Goal: Task Accomplishment & Management: Use online tool/utility

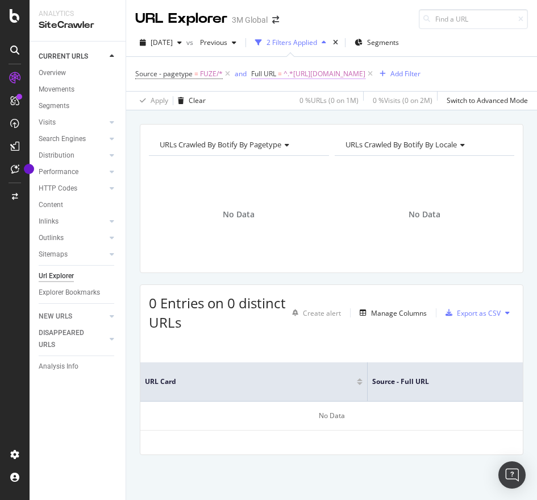
click at [366, 67] on span "^.*[URL][DOMAIN_NAME]" at bounding box center [325, 74] width 82 height 16
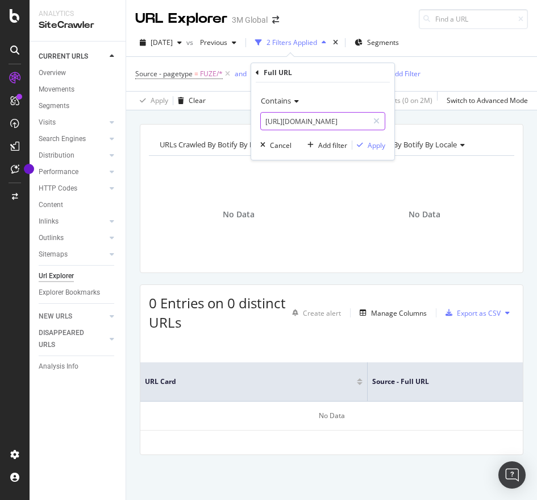
paste input "75548"
click at [321, 127] on input "[URL][DOMAIN_NAME]" at bounding box center [314, 121] width 107 height 18
type input "[URL][DOMAIN_NAME]"
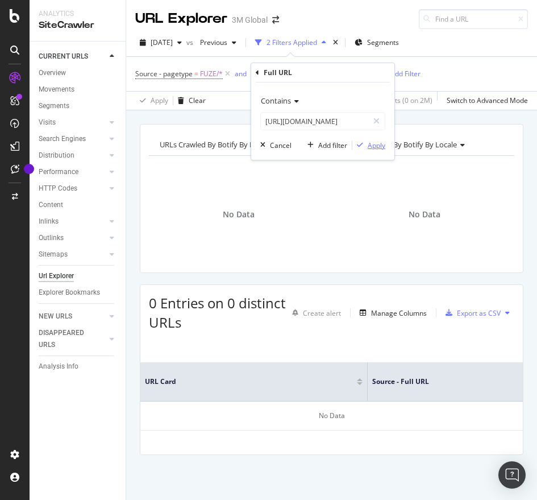
click at [371, 143] on div "Apply" at bounding box center [377, 145] width 18 height 10
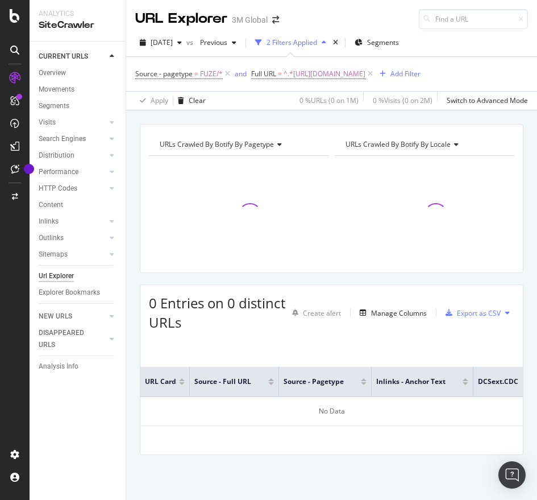
click at [333, 82] on div "Source - pagetype = FUZE/* and Full URL = ^.*[URL][DOMAIN_NAME] Add Filter" at bounding box center [277, 74] width 285 height 16
click at [339, 76] on span "^.*[URL][DOMAIN_NAME]" at bounding box center [325, 74] width 82 height 16
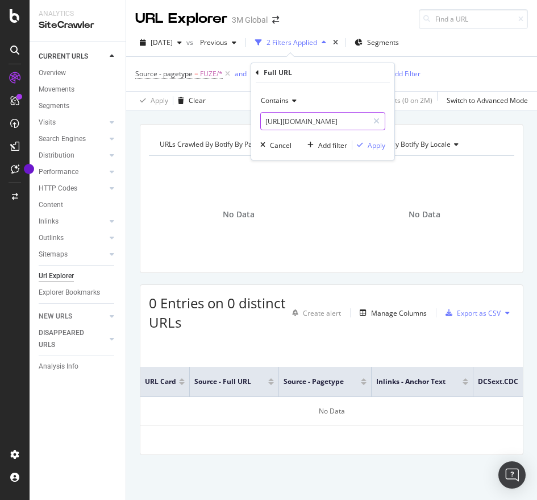
paste input "94349"
click at [308, 117] on input "[URL][DOMAIN_NAME]" at bounding box center [314, 121] width 107 height 18
type input "[URL][DOMAIN_NAME]"
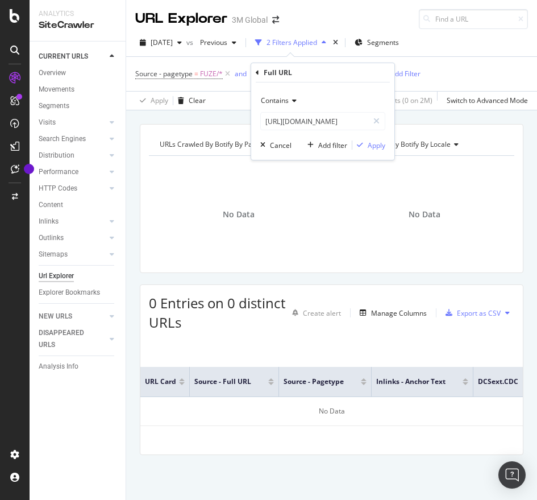
click at [370, 138] on div "Contains [URL][DOMAIN_NAME] Cancel Add filter Apply" at bounding box center [322, 120] width 143 height 77
click at [371, 139] on button "Apply" at bounding box center [368, 144] width 33 height 11
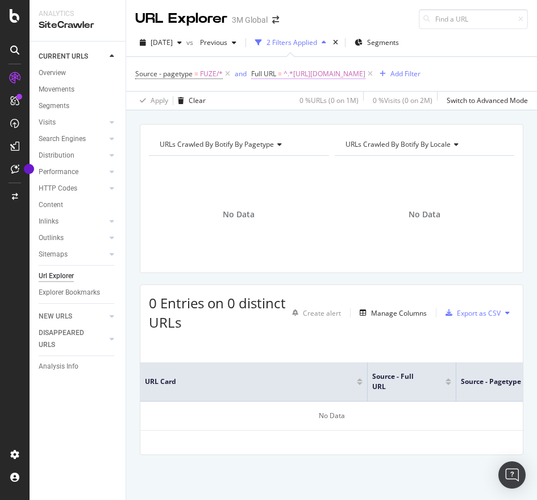
click at [366, 72] on span "^.*[URL][DOMAIN_NAME]" at bounding box center [325, 74] width 82 height 16
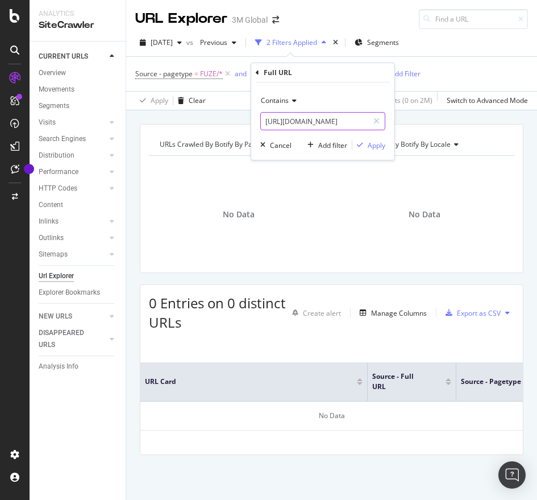
paste input "50"
click at [323, 126] on input "[URL][DOMAIN_NAME]" at bounding box center [314, 121] width 107 height 18
type input "[URL][DOMAIN_NAME]"
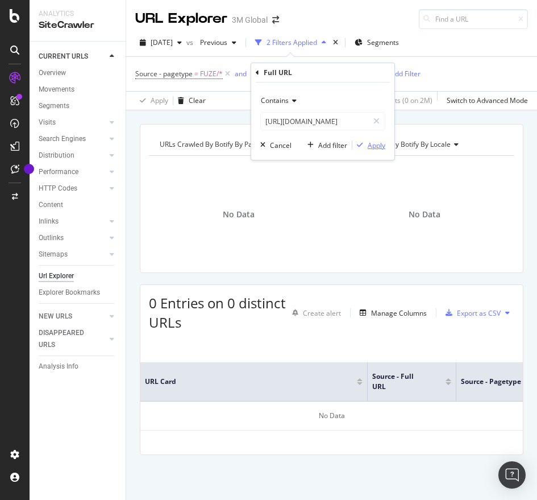
click at [380, 144] on div "Apply" at bounding box center [377, 145] width 18 height 10
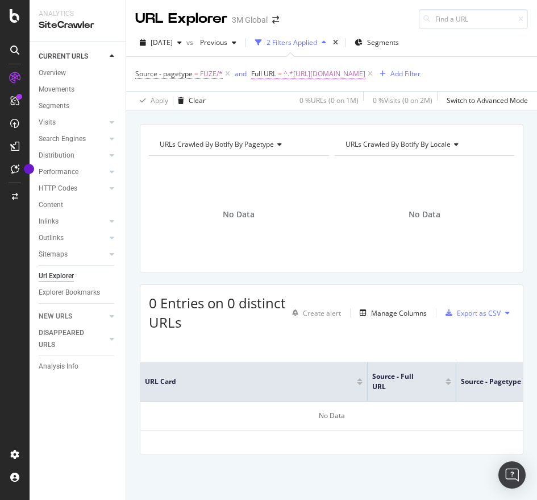
click at [359, 75] on span "^.*[URL][DOMAIN_NAME]" at bounding box center [325, 74] width 82 height 16
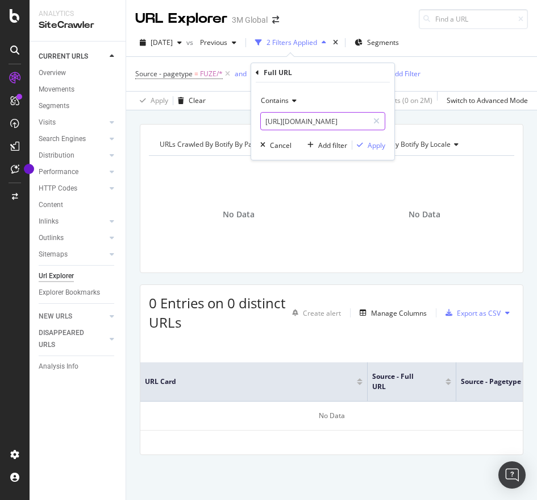
click at [310, 124] on input "[URL][DOMAIN_NAME]" at bounding box center [314, 121] width 107 height 18
paste input "85249"
type input "[URL][DOMAIN_NAME]"
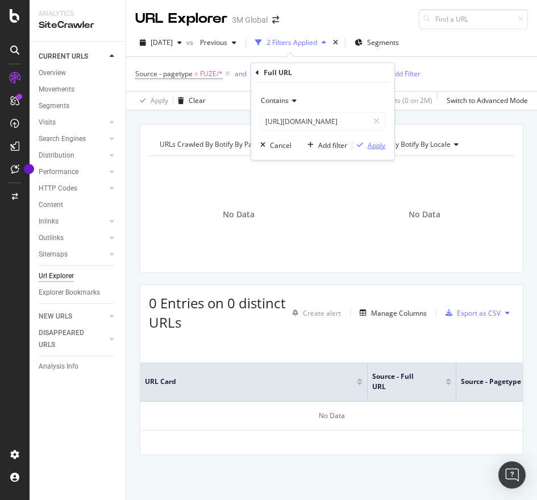
click at [372, 144] on div "Apply" at bounding box center [377, 145] width 18 height 10
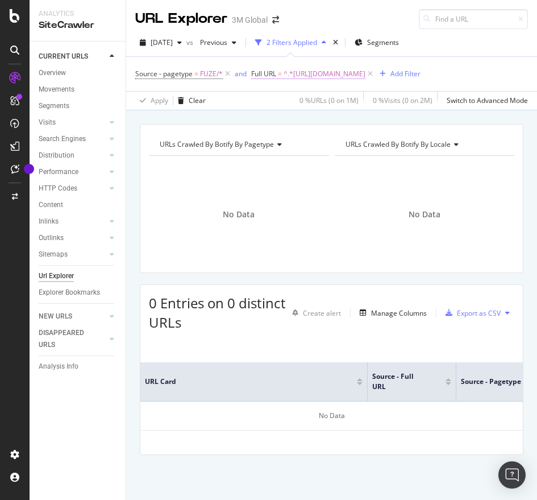
click at [366, 72] on span "^.*[URL][DOMAIN_NAME]" at bounding box center [325, 74] width 82 height 16
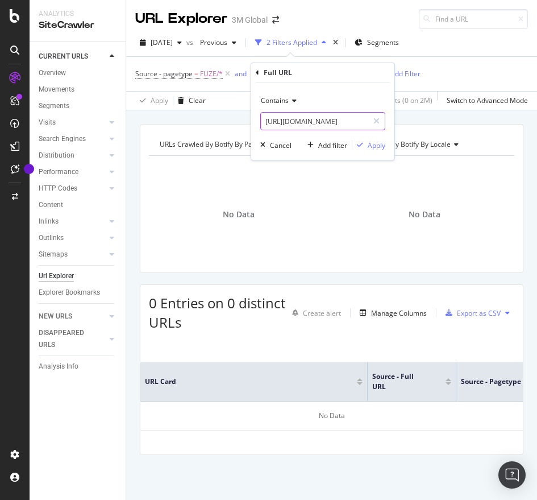
click at [367, 117] on input "[URL][DOMAIN_NAME]" at bounding box center [314, 121] width 107 height 18
paste input "5"
type input "[URL][DOMAIN_NAME]"
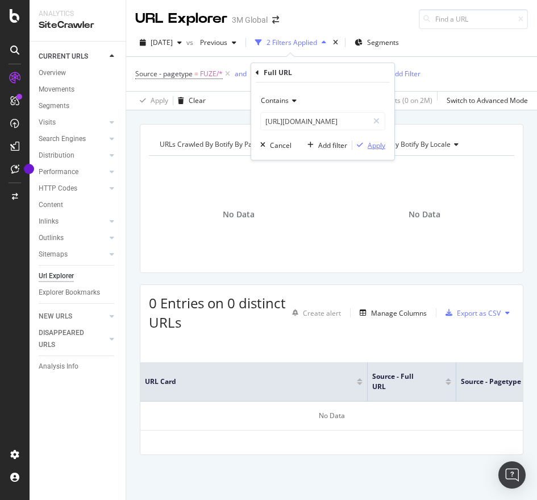
click at [374, 146] on div "Apply" at bounding box center [377, 145] width 18 height 10
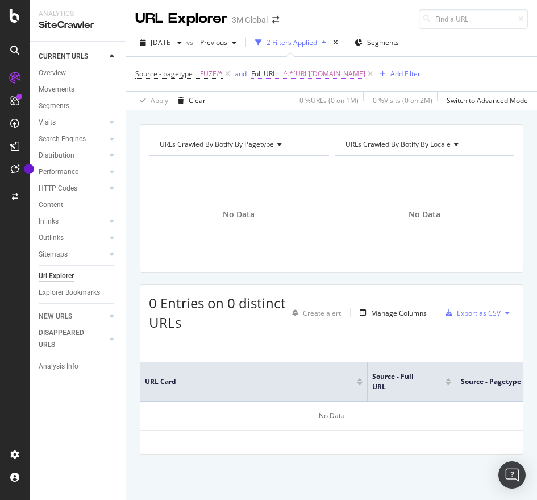
click at [327, 72] on span "^.*[URL][DOMAIN_NAME]" at bounding box center [325, 74] width 82 height 16
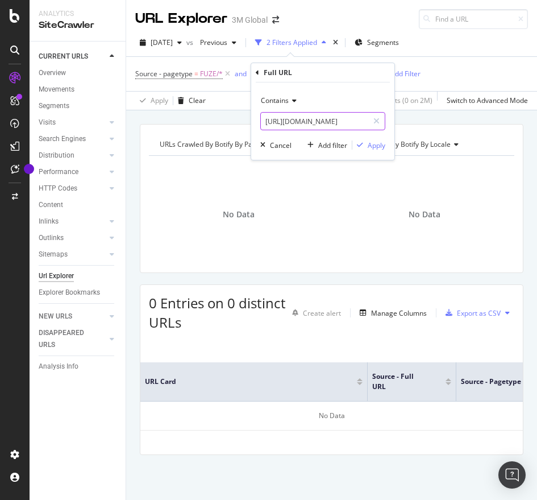
paste input "6"
click at [284, 117] on input "[URL][DOMAIN_NAME]" at bounding box center [314, 121] width 107 height 18
type input "[URL][DOMAIN_NAME]"
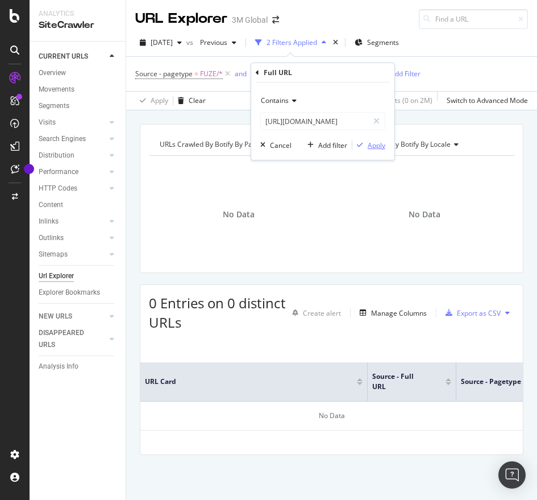
click at [368, 140] on div "Apply" at bounding box center [368, 145] width 33 height 10
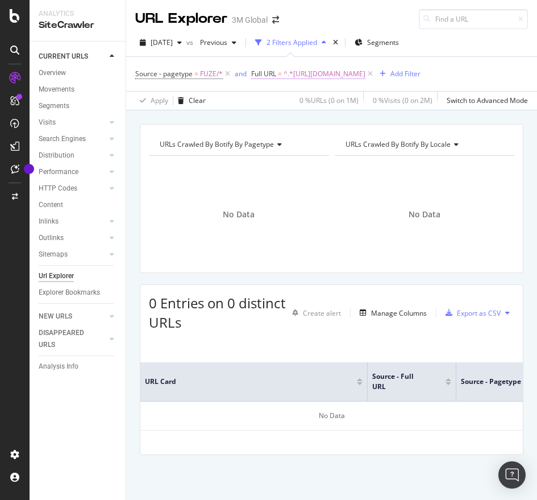
click at [366, 67] on span "^.*[URL][DOMAIN_NAME]" at bounding box center [325, 74] width 82 height 16
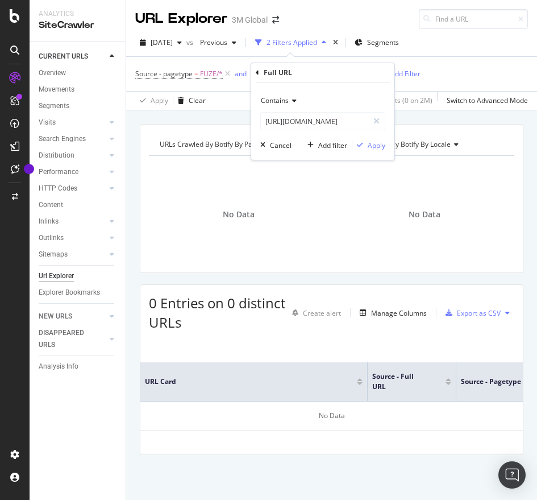
click at [314, 130] on div "Contains [URL][DOMAIN_NAME] Cancel Add filter Apply" at bounding box center [322, 120] width 143 height 77
paste input "75548"
click at [314, 123] on input "[URL][DOMAIN_NAME]" at bounding box center [314, 121] width 107 height 18
type input "[URL][DOMAIN_NAME]"
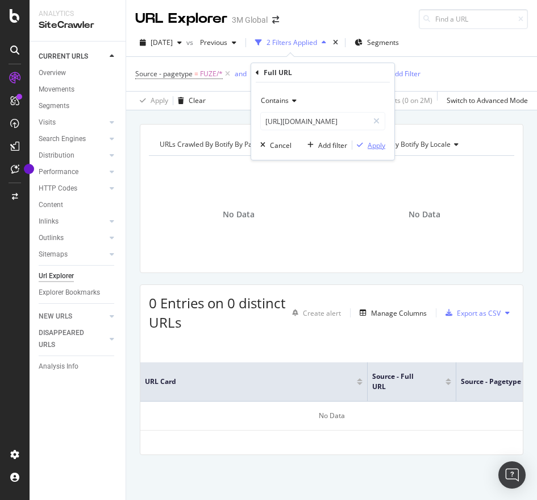
scroll to position [0, 0]
click at [380, 141] on div "Apply" at bounding box center [377, 145] width 18 height 10
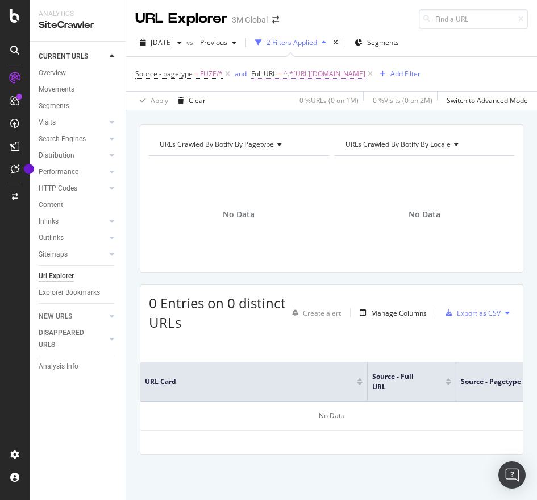
click at [366, 73] on span "^.*[URL][DOMAIN_NAME]" at bounding box center [325, 74] width 82 height 16
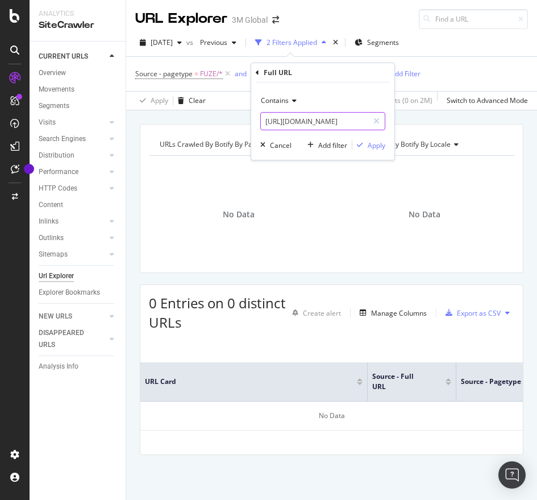
click at [293, 130] on input "[URL][DOMAIN_NAME]" at bounding box center [314, 121] width 107 height 18
paste input "94349"
type input "[URL][DOMAIN_NAME]"
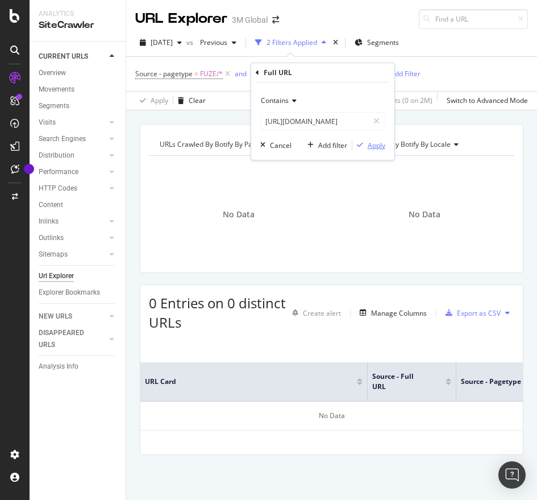
click at [373, 148] on div "Apply" at bounding box center [377, 145] width 18 height 10
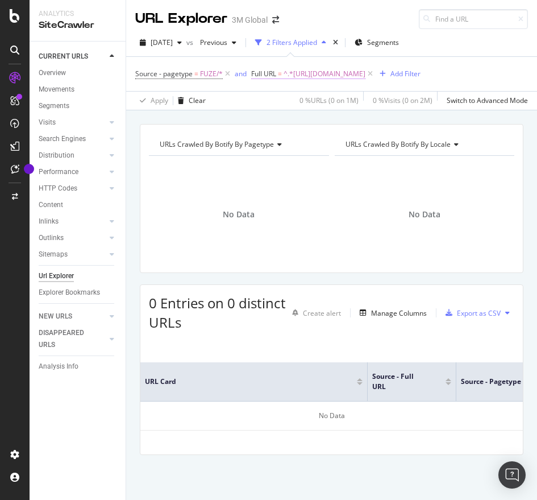
click at [366, 69] on span "^.*[URL][DOMAIN_NAME]" at bounding box center [325, 74] width 82 height 16
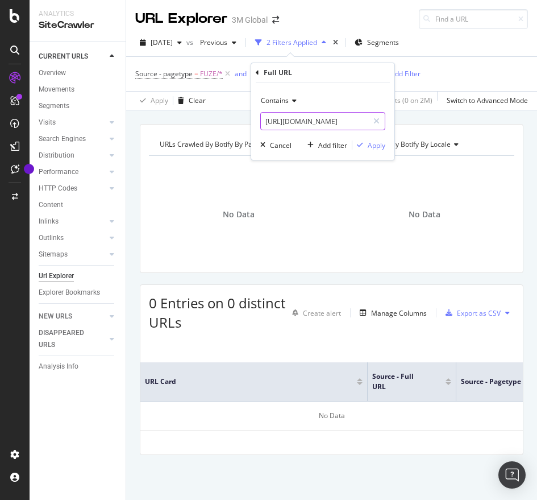
paste input "50"
click at [325, 114] on input "[URL][DOMAIN_NAME]" at bounding box center [314, 121] width 107 height 18
type input "[URL][DOMAIN_NAME]"
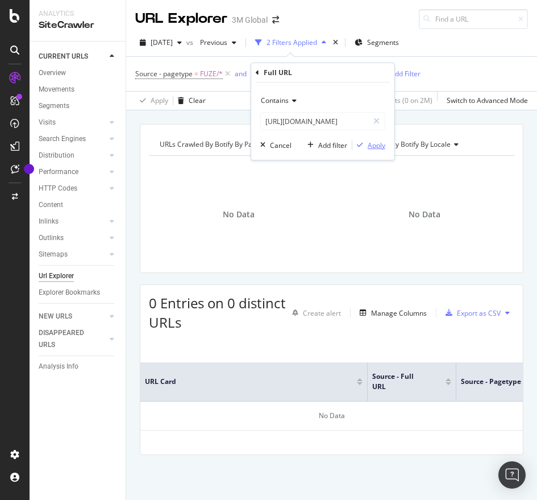
click at [381, 143] on div "Apply" at bounding box center [377, 145] width 18 height 10
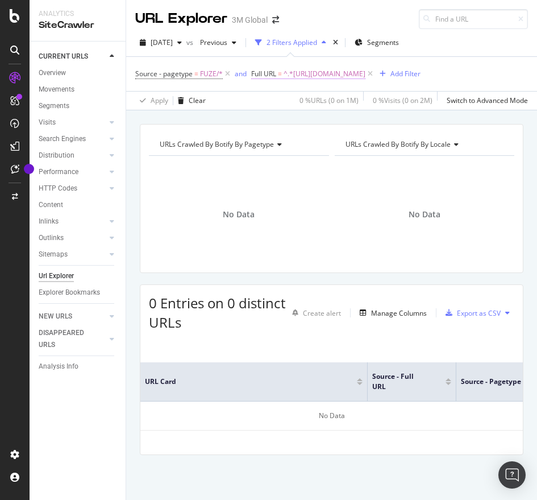
click at [366, 68] on span "^.*[URL][DOMAIN_NAME]" at bounding box center [325, 74] width 82 height 16
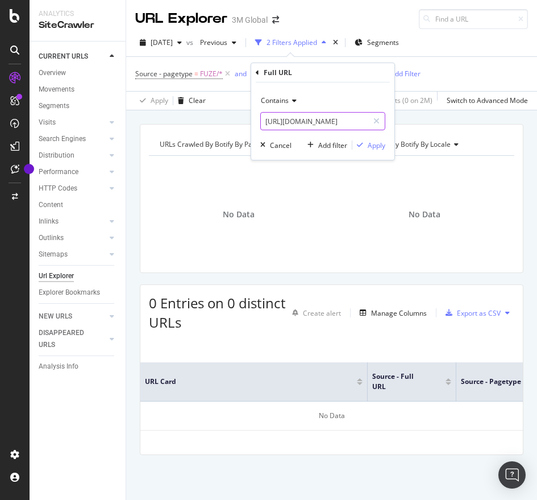
paste input "85256"
click at [344, 122] on input "[URL][DOMAIN_NAME]" at bounding box center [314, 121] width 107 height 18
type input "[URL][DOMAIN_NAME]"
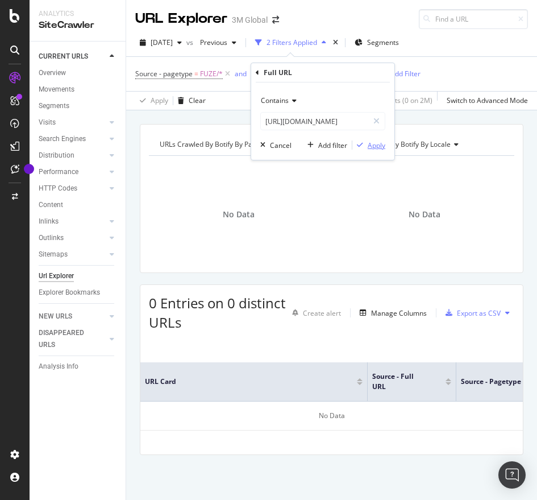
click at [377, 148] on div "Apply" at bounding box center [377, 145] width 18 height 10
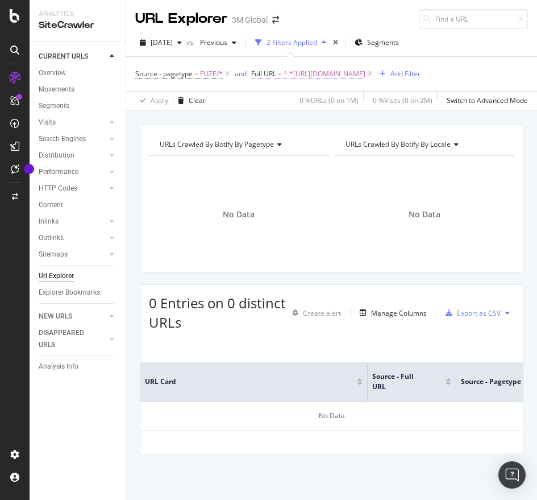
click at [366, 76] on span "^.*[URL][DOMAIN_NAME]" at bounding box center [325, 74] width 82 height 16
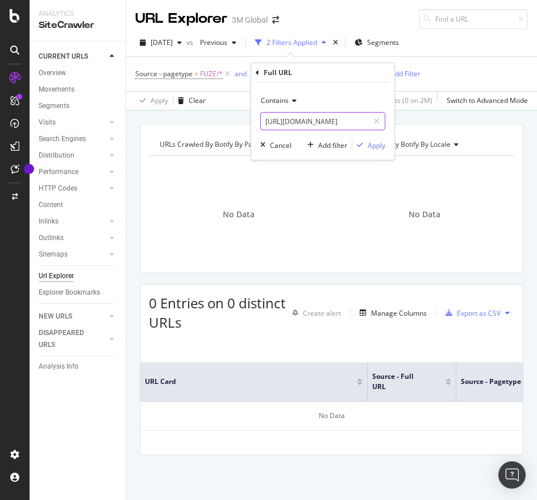
click at [355, 115] on input "[URL][DOMAIN_NAME]" at bounding box center [314, 121] width 107 height 18
paste input "9"
type input "[URL][DOMAIN_NAME]"
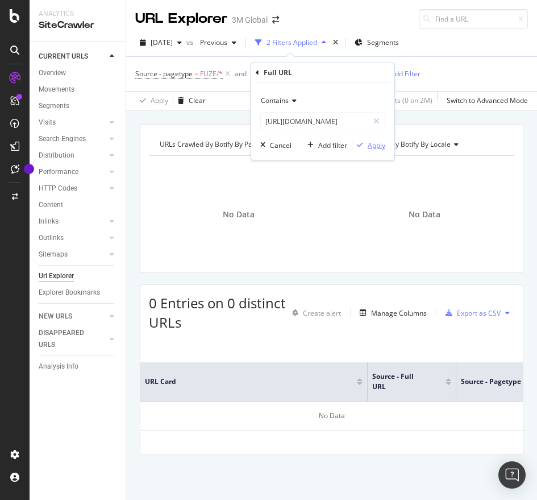
click at [380, 148] on div "Apply" at bounding box center [377, 145] width 18 height 10
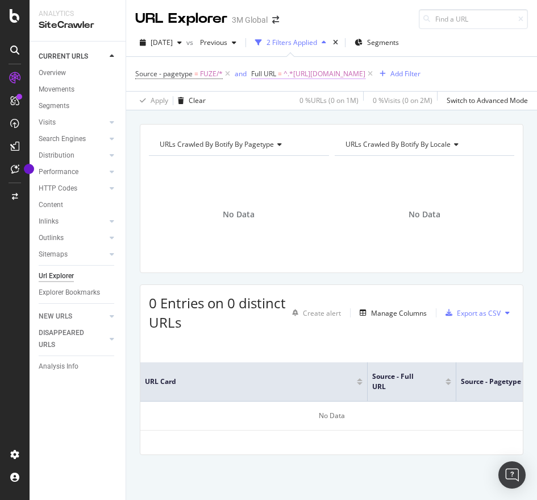
click at [366, 68] on span "^.*[URL][DOMAIN_NAME]" at bounding box center [325, 74] width 82 height 16
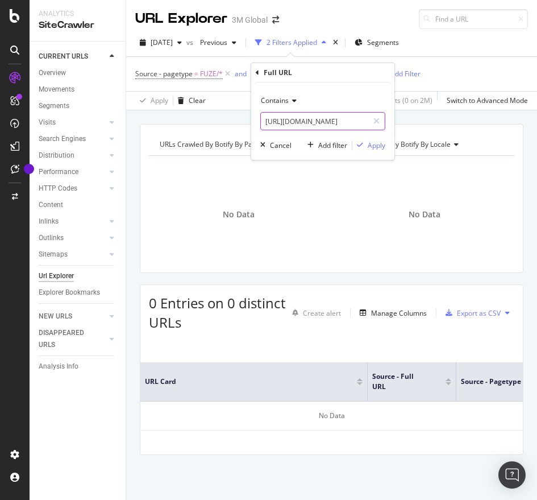
paste input "75548"
click at [328, 114] on input "[URL][DOMAIN_NAME]" at bounding box center [314, 121] width 107 height 18
type input "[URL][DOMAIN_NAME]"
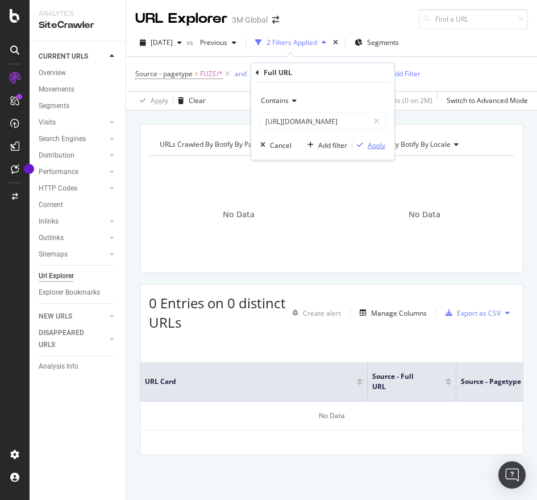
click at [379, 145] on div "Apply" at bounding box center [377, 145] width 18 height 10
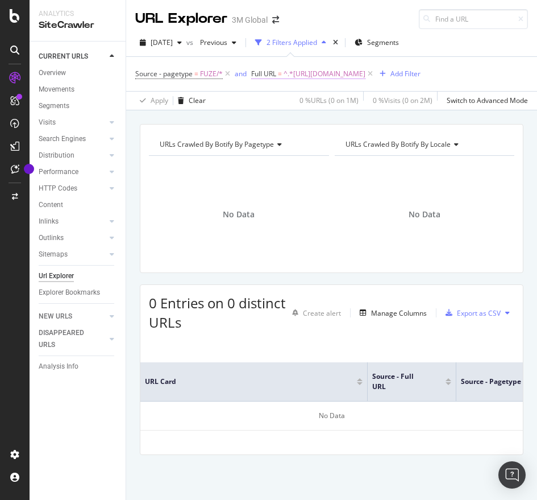
click at [366, 72] on span "^.*[URL][DOMAIN_NAME]" at bounding box center [325, 74] width 82 height 16
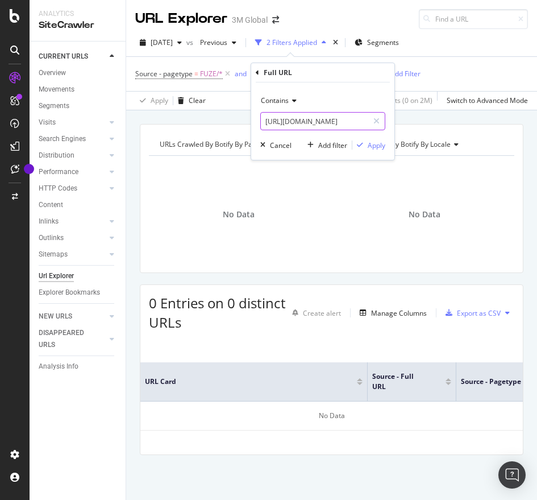
paste input "94349"
click at [314, 117] on input "[URL][DOMAIN_NAME]" at bounding box center [314, 121] width 107 height 18
type input "[URL][DOMAIN_NAME]"
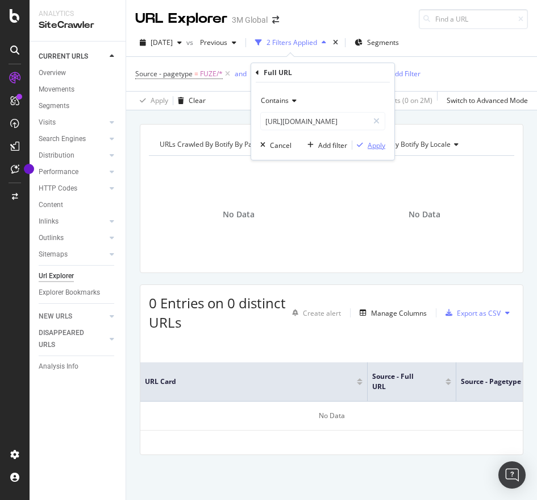
click at [373, 139] on button "Apply" at bounding box center [368, 144] width 33 height 11
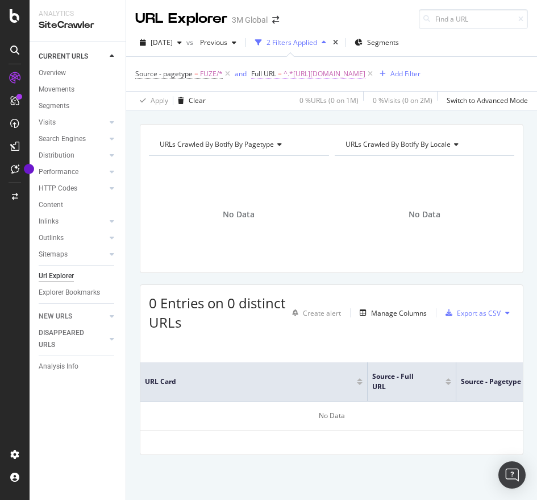
click at [352, 69] on span "^.*[URL][DOMAIN_NAME]" at bounding box center [325, 74] width 82 height 16
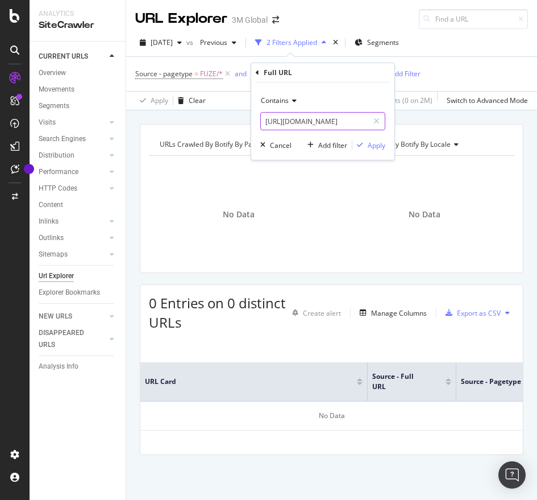
click at [322, 129] on input "[URL][DOMAIN_NAME]" at bounding box center [314, 121] width 107 height 18
paste input "50"
type input "[URL][DOMAIN_NAME]"
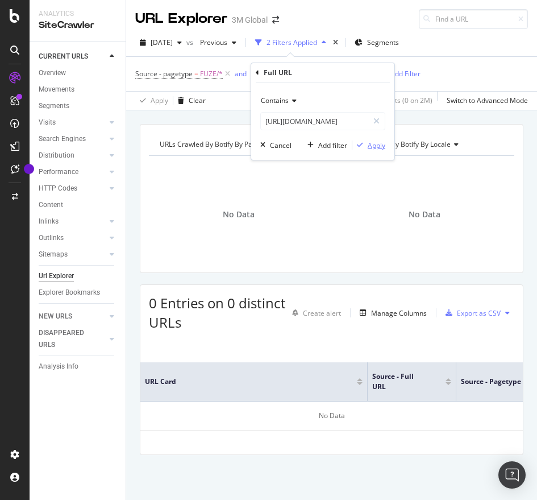
click at [375, 146] on div "Apply" at bounding box center [377, 145] width 18 height 10
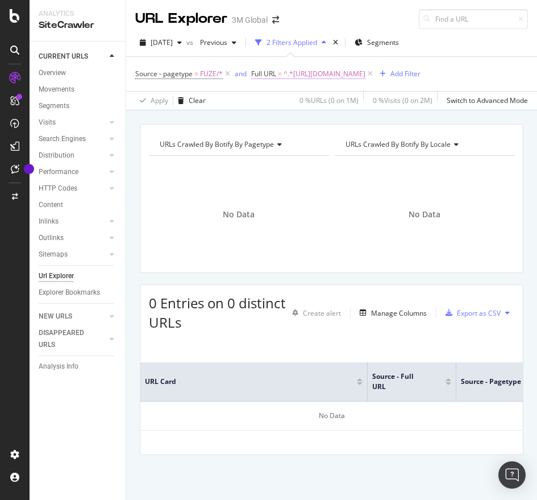
click at [306, 77] on span "^.*[URL][DOMAIN_NAME]" at bounding box center [325, 74] width 82 height 16
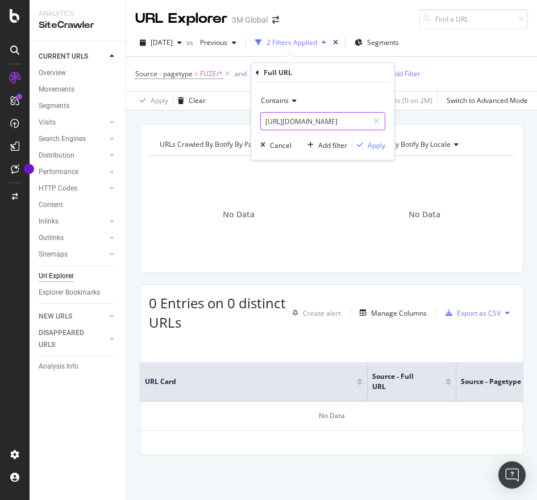
paste input "85249"
click at [277, 116] on input "[URL][DOMAIN_NAME]" at bounding box center [314, 121] width 107 height 18
type input "[URL][DOMAIN_NAME]"
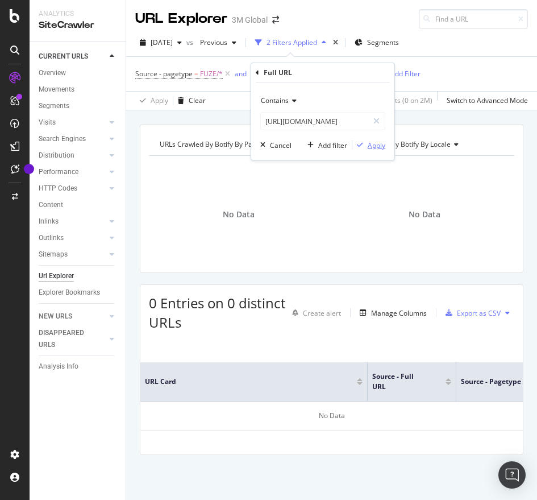
click at [372, 143] on div "Apply" at bounding box center [377, 145] width 18 height 10
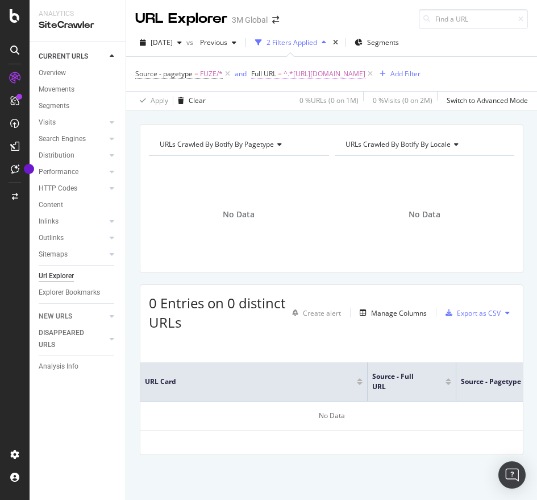
click at [366, 71] on span "^.*[URL][DOMAIN_NAME]" at bounding box center [325, 74] width 82 height 16
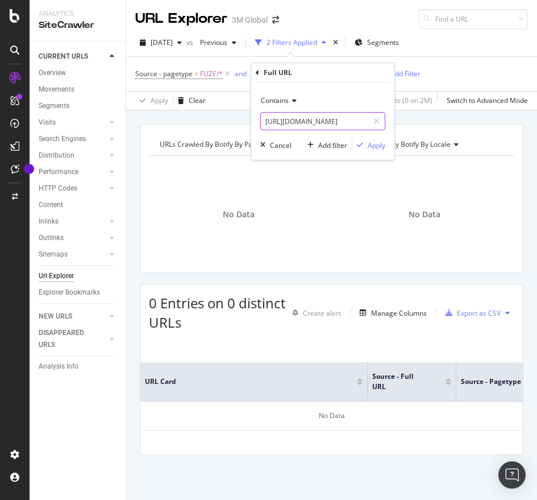
click at [292, 125] on input "[URL][DOMAIN_NAME]" at bounding box center [314, 121] width 107 height 18
paste input "94350"
type input "[URL][DOMAIN_NAME]"
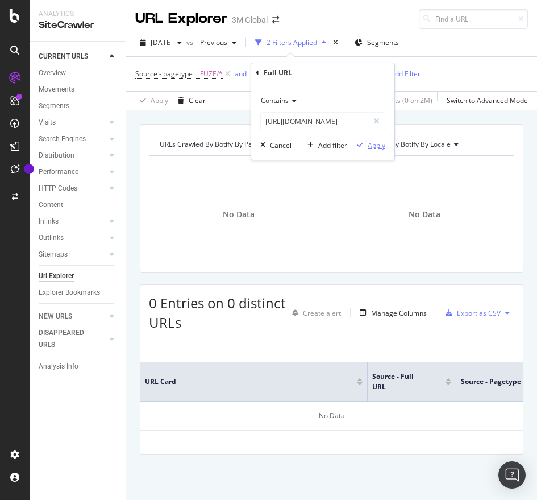
click at [385, 145] on div "Apply" at bounding box center [377, 145] width 18 height 10
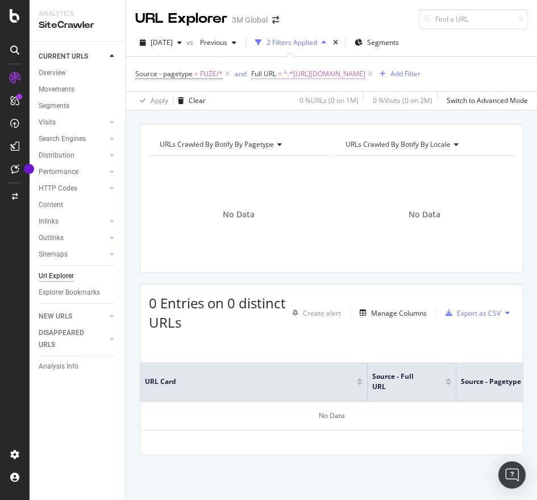
click at [339, 75] on span "^.*[URL][DOMAIN_NAME]" at bounding box center [325, 74] width 82 height 16
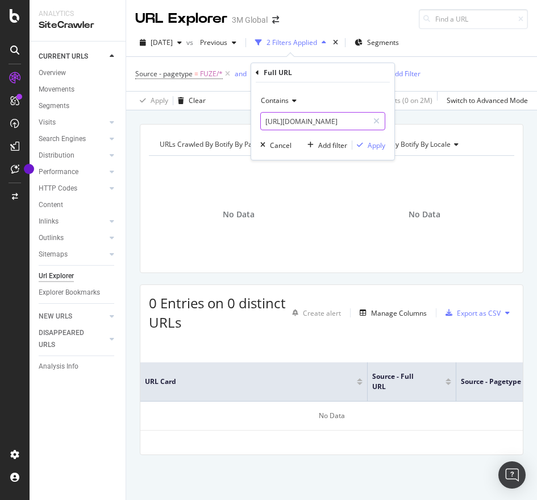
click at [293, 127] on input "[URL][DOMAIN_NAME]" at bounding box center [314, 121] width 107 height 18
paste input "49"
type input "[URL][DOMAIN_NAME]"
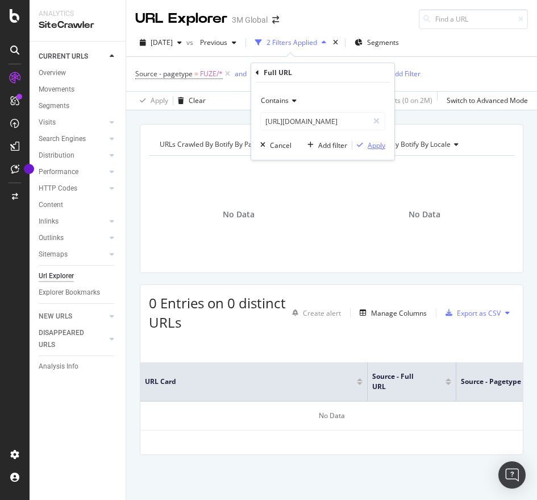
click at [382, 143] on div "Apply" at bounding box center [377, 145] width 18 height 10
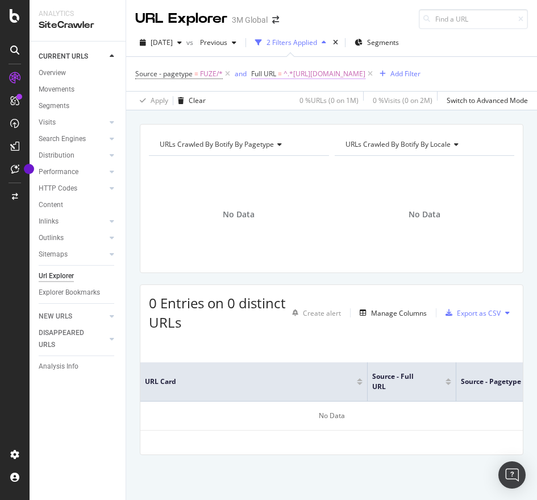
click at [366, 74] on span "^.*[URL][DOMAIN_NAME]" at bounding box center [325, 74] width 82 height 16
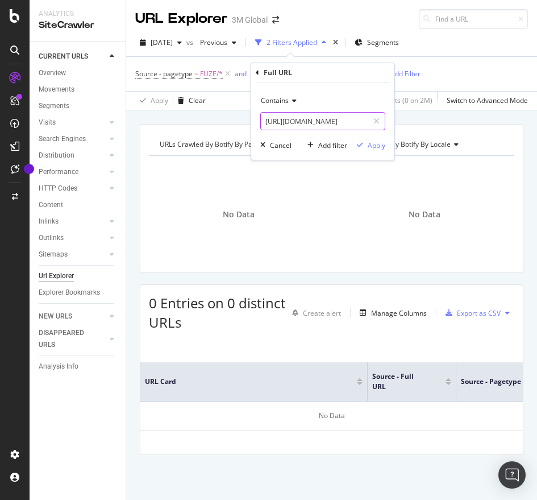
click at [339, 130] on input "[URL][DOMAIN_NAME]" at bounding box center [314, 121] width 107 height 18
paste input "50"
type input "[URL][DOMAIN_NAME]"
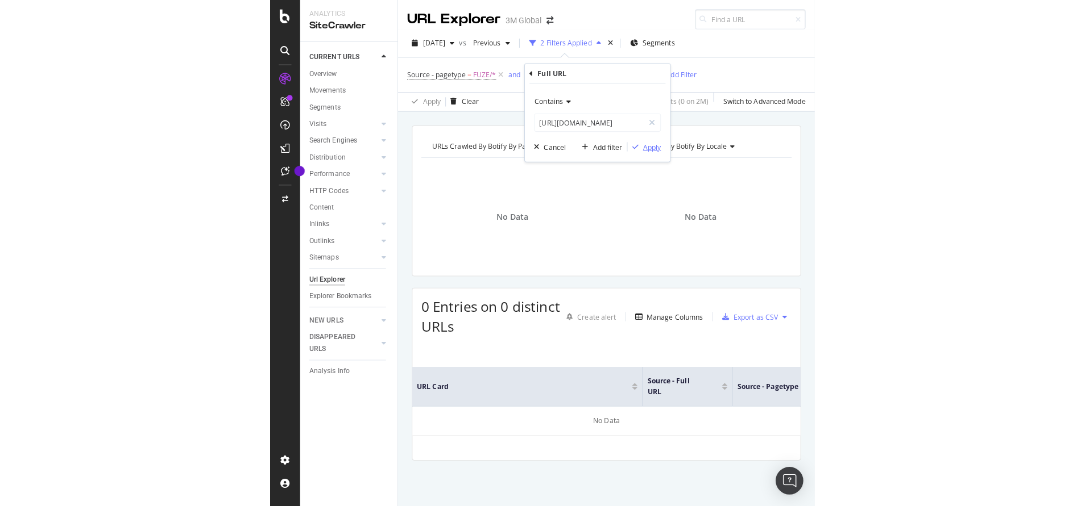
scroll to position [0, 0]
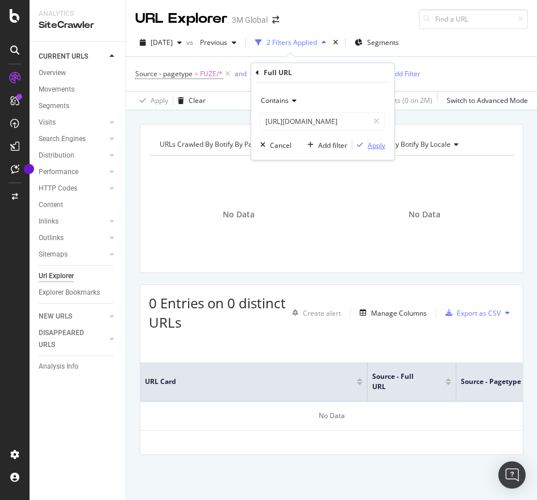
click at [376, 148] on div "Apply" at bounding box center [377, 145] width 18 height 10
